Goal: Find contact information: Find contact information

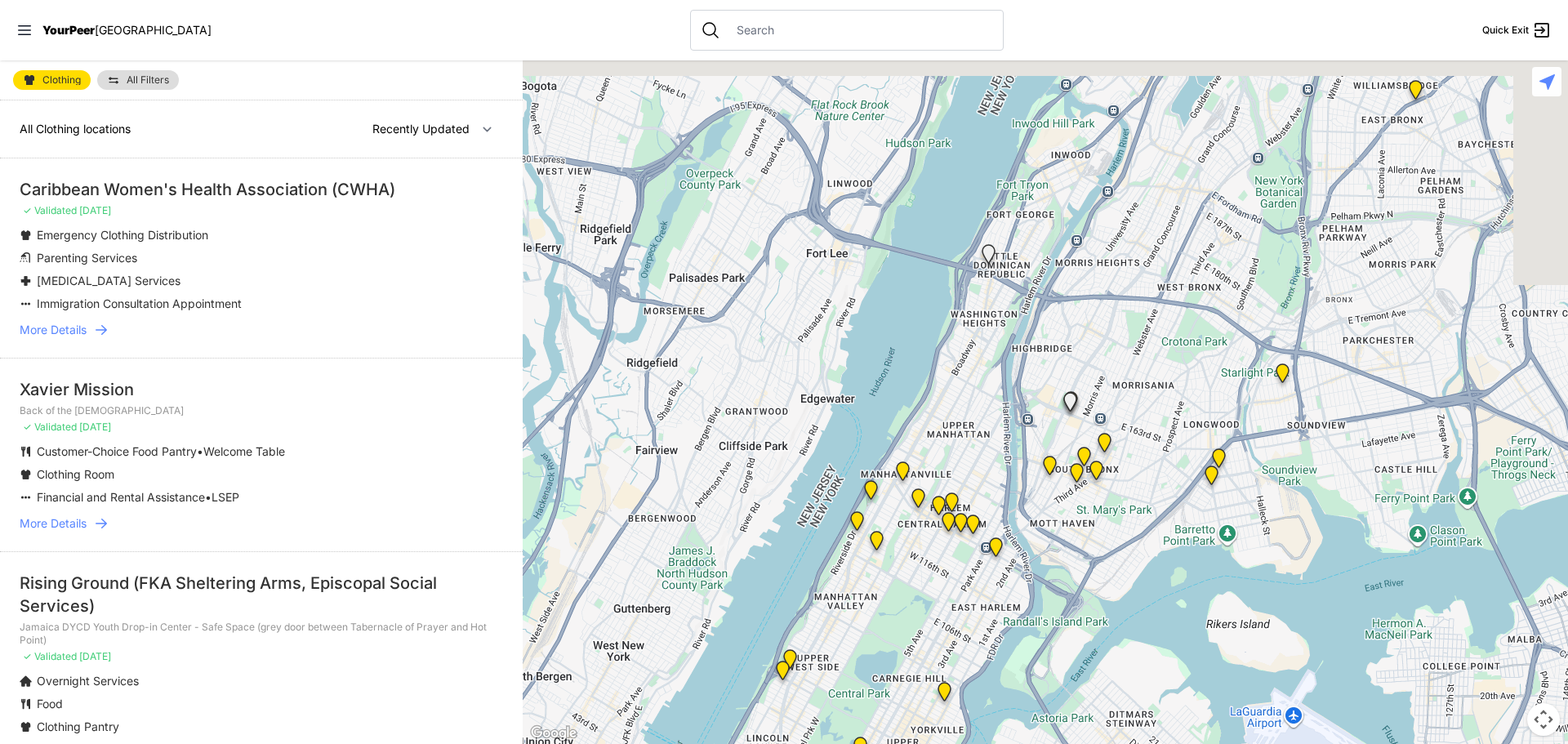
drag, startPoint x: 1157, startPoint y: 267, endPoint x: 880, endPoint y: 605, distance: 437.0
click at [911, 604] on div at bounding box center [1045, 402] width 1045 height 683
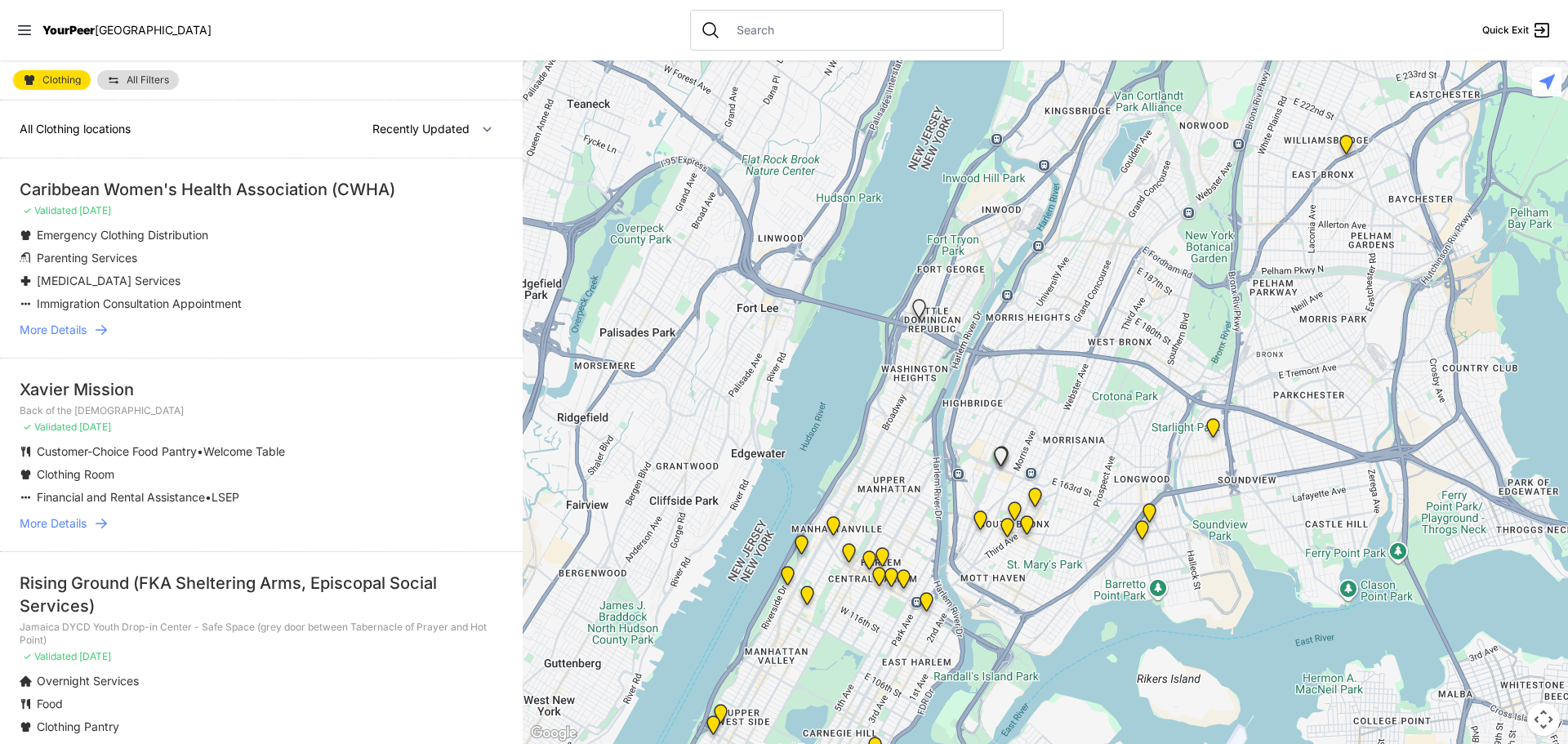
drag, startPoint x: 1148, startPoint y: 389, endPoint x: 1126, endPoint y: 425, distance: 42.2
click at [1126, 425] on div at bounding box center [1045, 402] width 1045 height 683
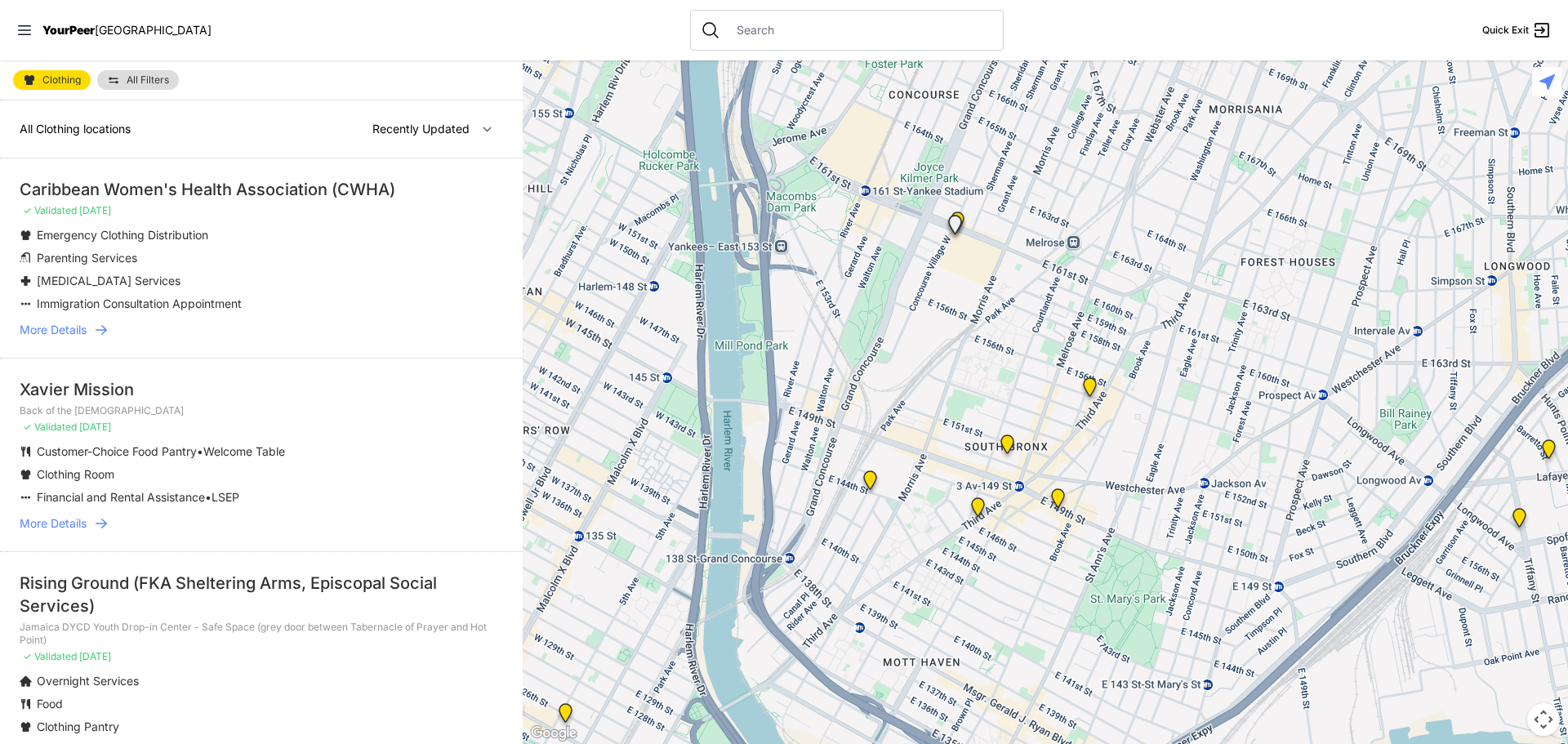
click at [868, 482] on img "Harm Reduction Center" at bounding box center [870, 483] width 34 height 39
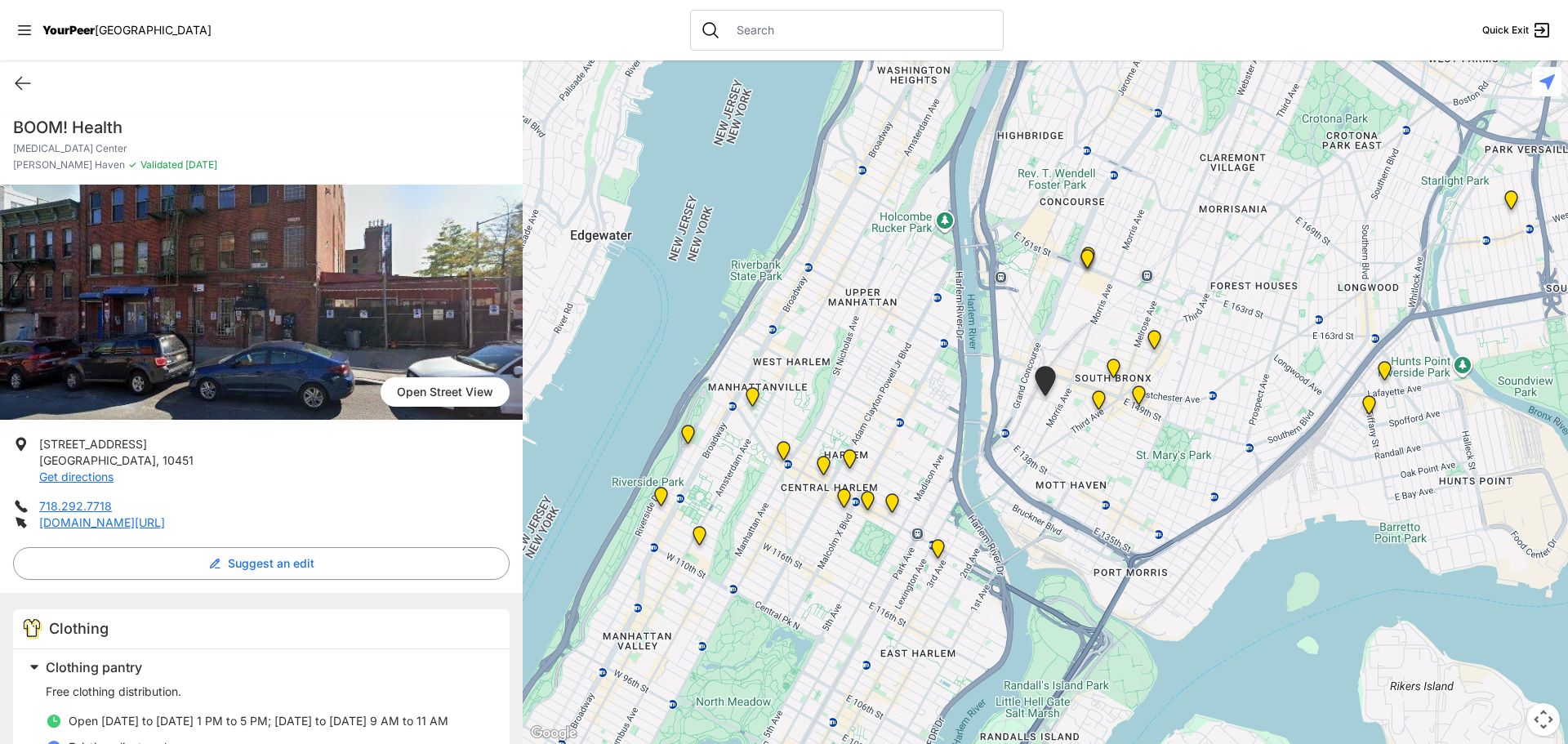
click at [1096, 406] on img at bounding box center [1099, 403] width 34 height 39
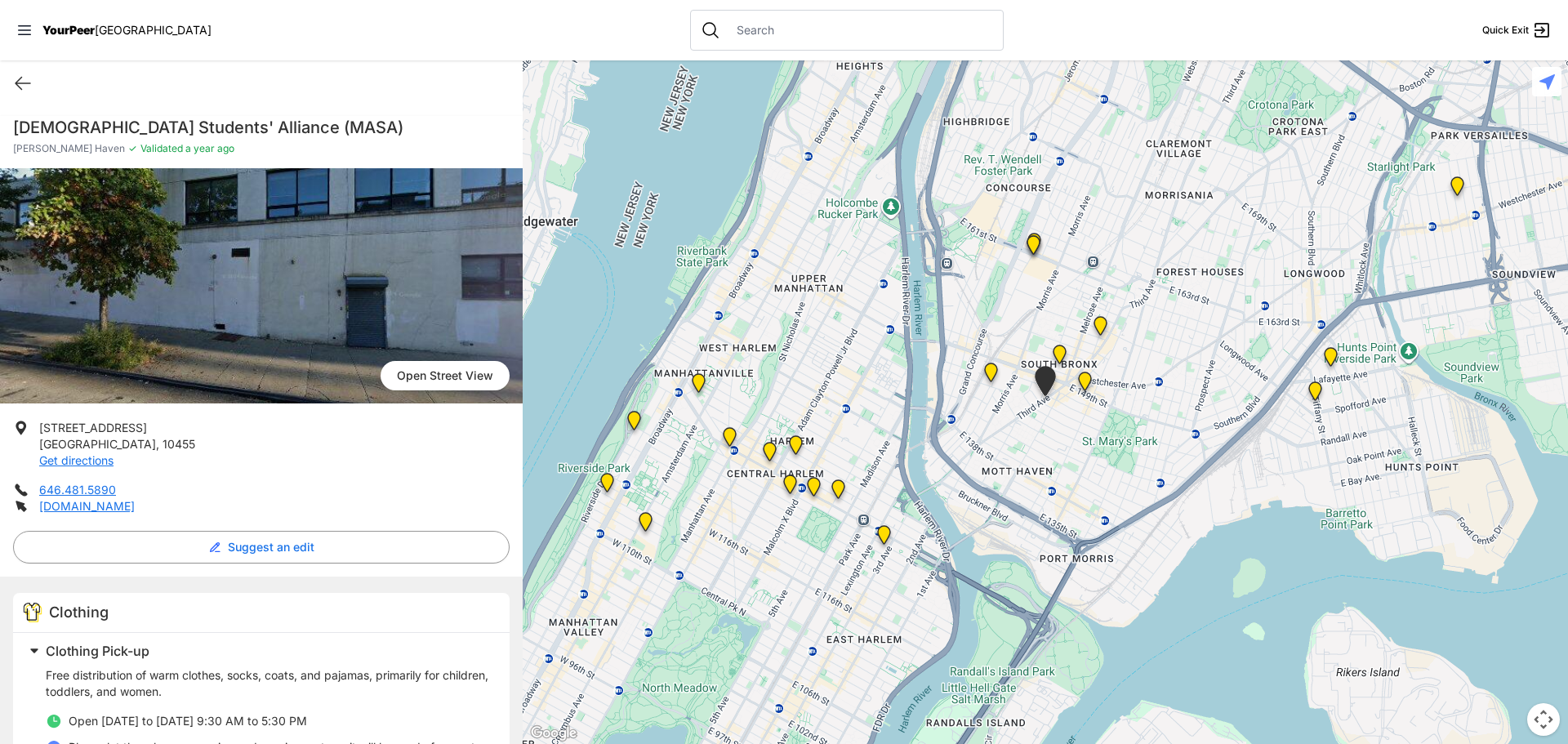
click at [1104, 325] on img "Bronx Youth Center (BYC)" at bounding box center [1100, 328] width 34 height 39
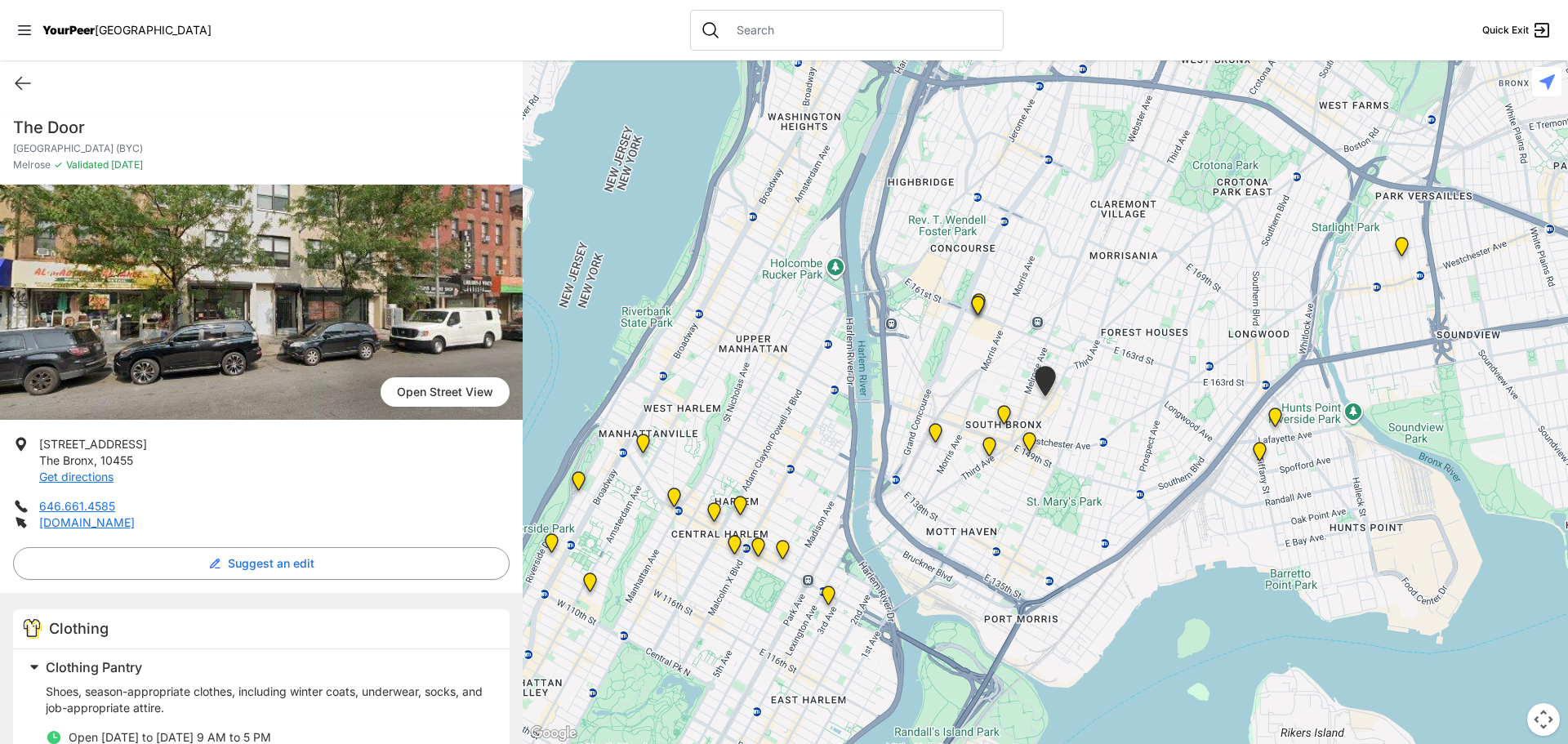
click at [1029, 437] on img "The Bronx Pride Center" at bounding box center [1029, 444] width 34 height 39
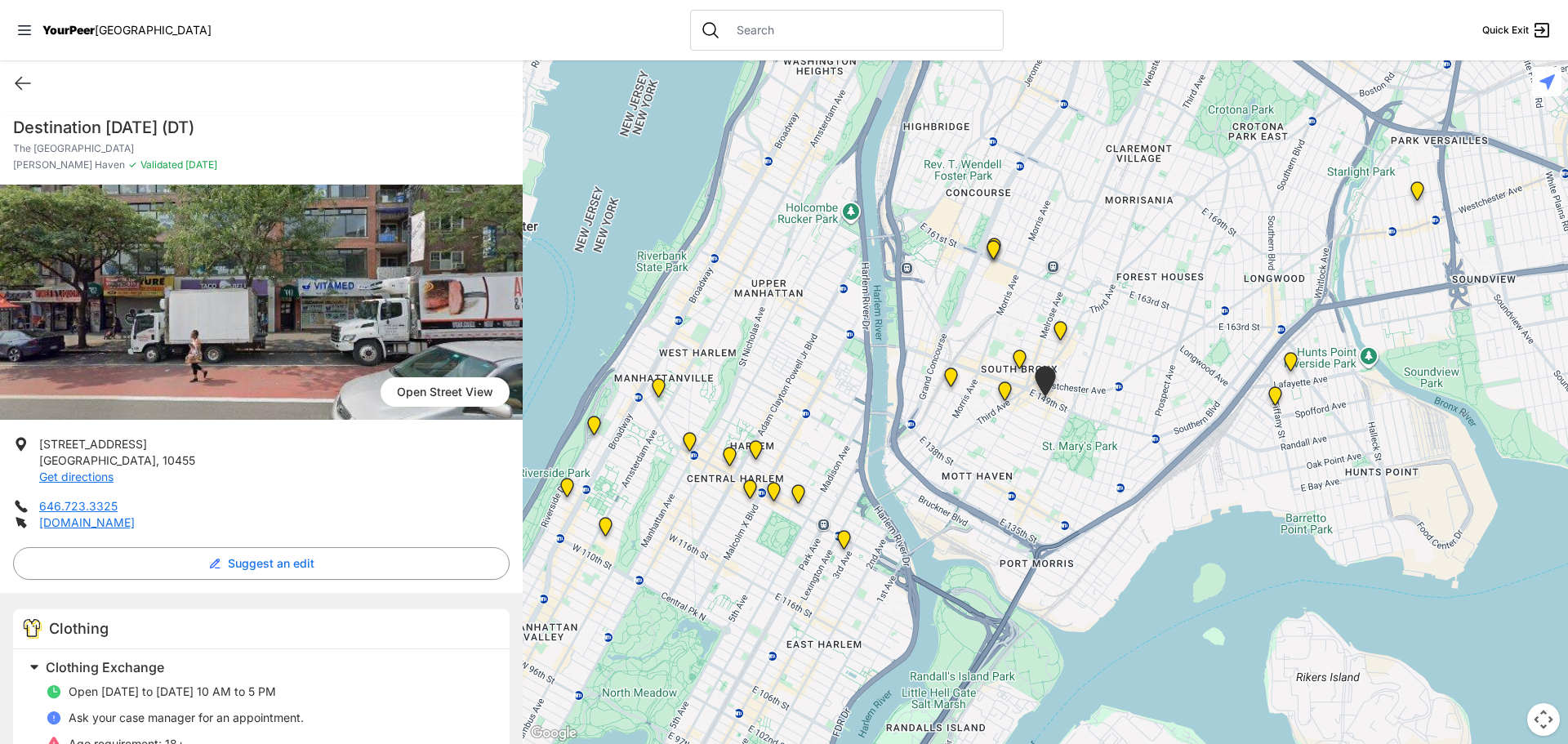
click at [1063, 327] on img "Bronx Youth Center (BYC)" at bounding box center [1060, 333] width 34 height 39
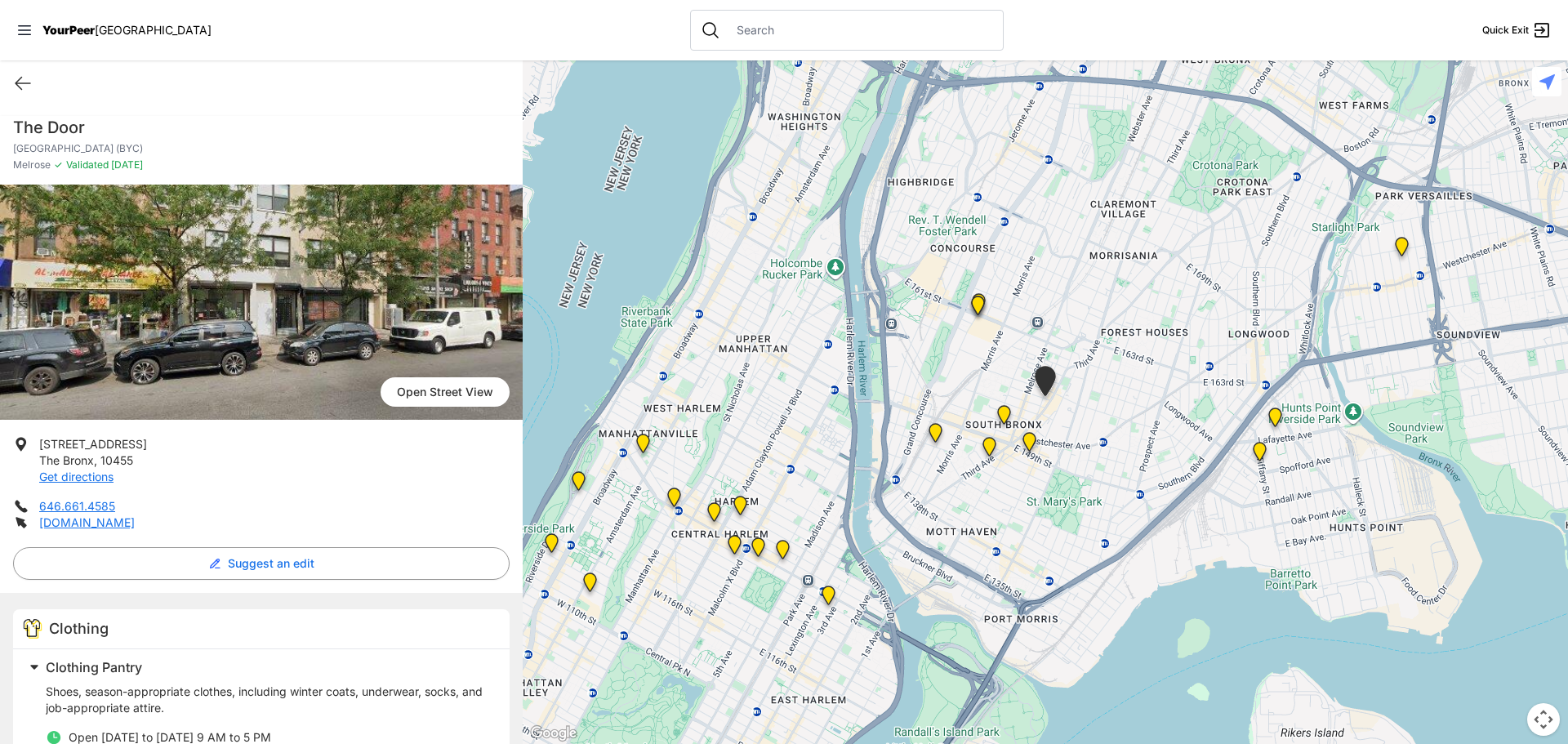
click at [1004, 412] on img "The Bronx" at bounding box center [1003, 417] width 34 height 39
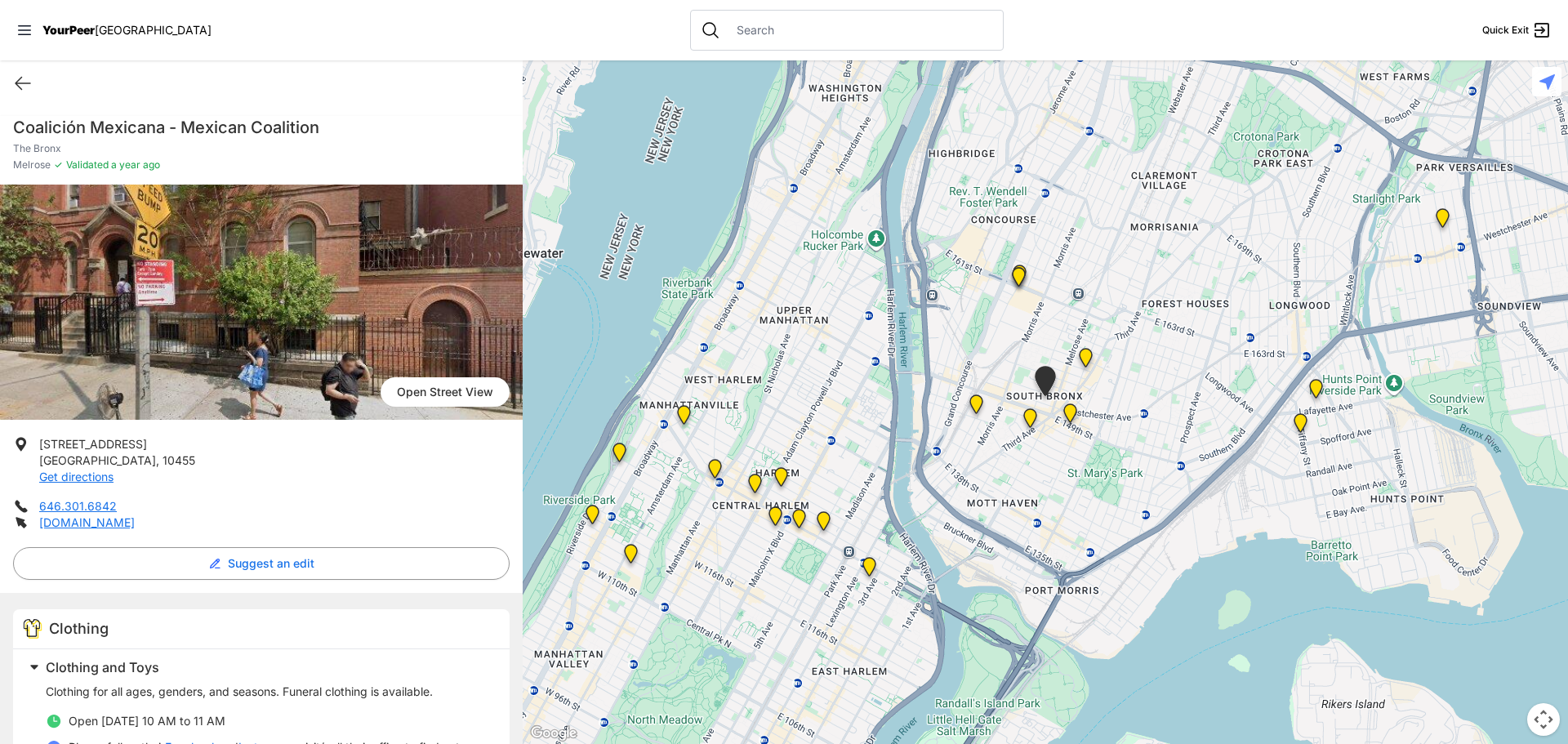
click at [1023, 275] on img "South Bronx NeON Works" at bounding box center [1018, 280] width 34 height 39
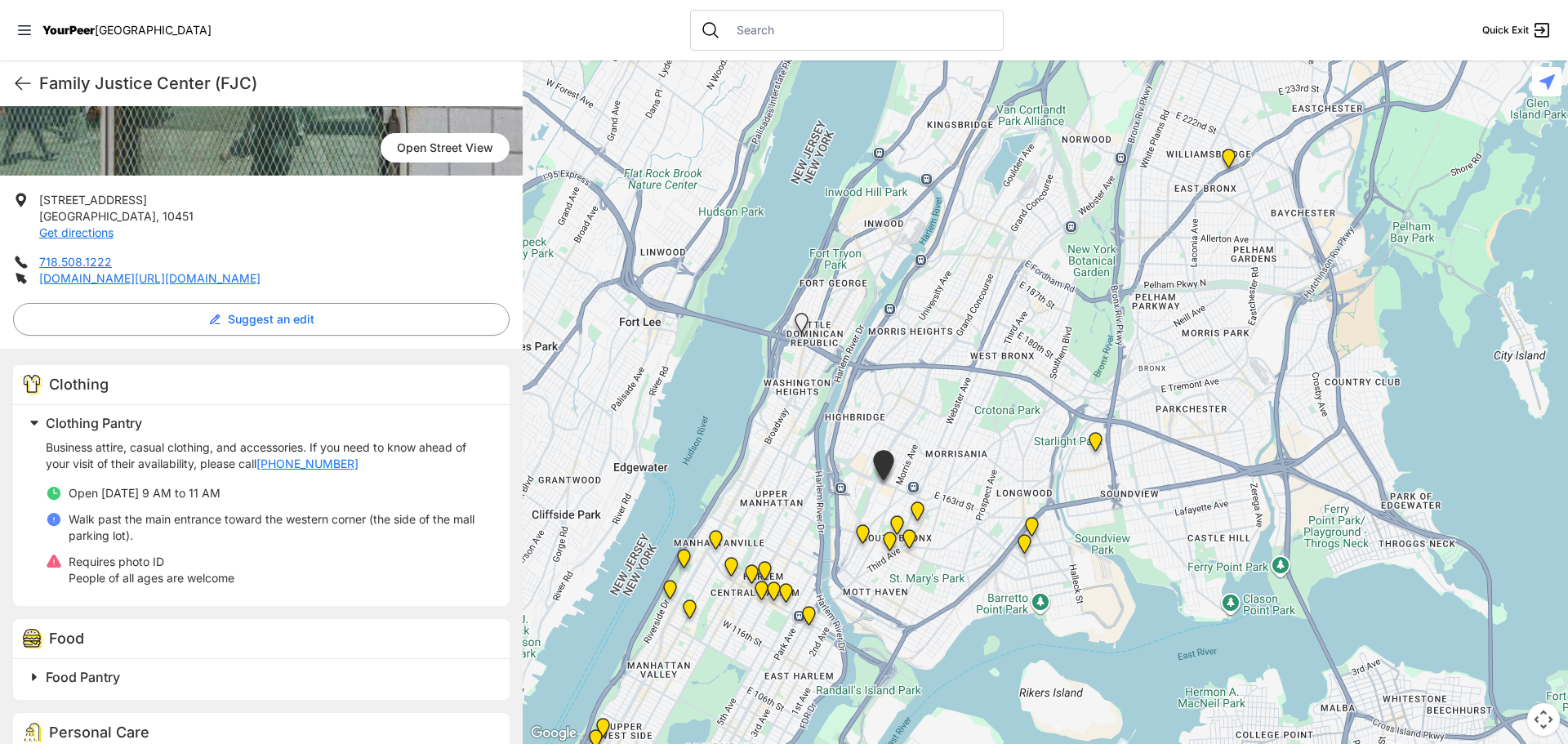
scroll to position [245, 0]
drag, startPoint x: 111, startPoint y: 214, endPoint x: 36, endPoint y: 198, distance: 76.7
click at [36, 198] on li "[STREET_ADDRESS] Get directions" at bounding box center [261, 216] width 496 height 49
copy p "[STREET_ADDRESS]"
drag, startPoint x: 354, startPoint y: 462, endPoint x: 264, endPoint y: 466, distance: 90.1
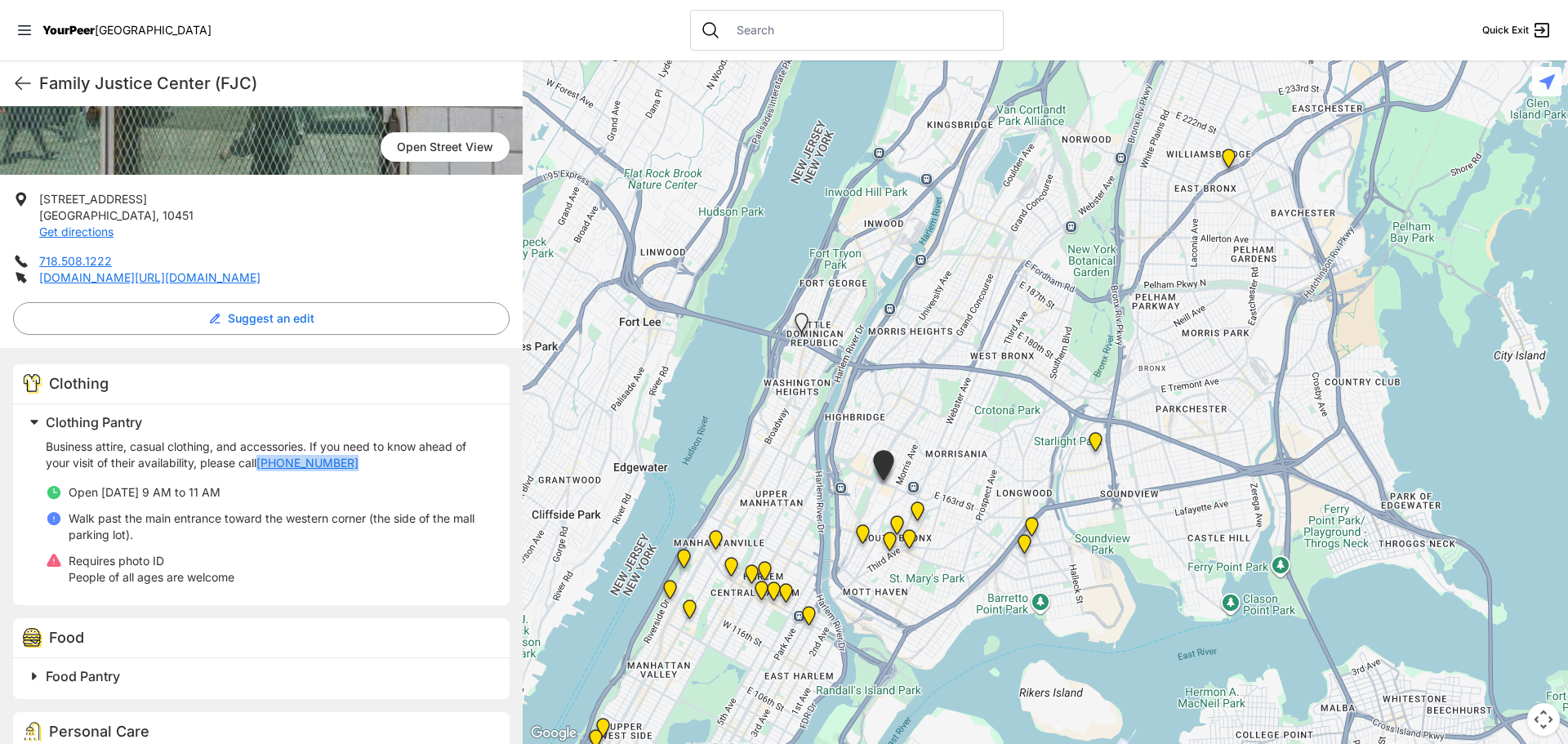
click at [264, 466] on p "Business attire, casual clothing, and accessories. If you need to know ahead of…" at bounding box center [268, 455] width 444 height 33
copy link "[PHONE_NUMBER]"
